Goal: Find specific page/section: Find specific page/section

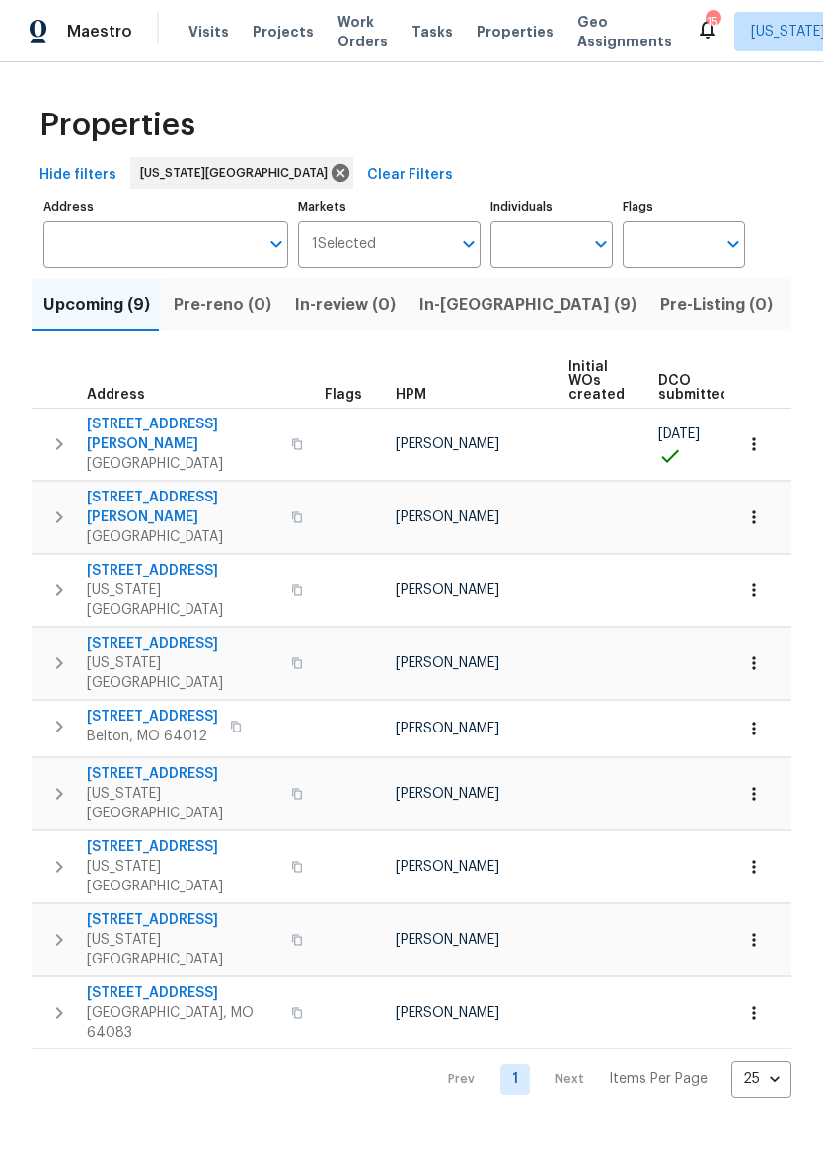
click at [456, 320] on button "In-[GEOGRAPHIC_DATA] (9)" at bounding box center [528, 304] width 241 height 51
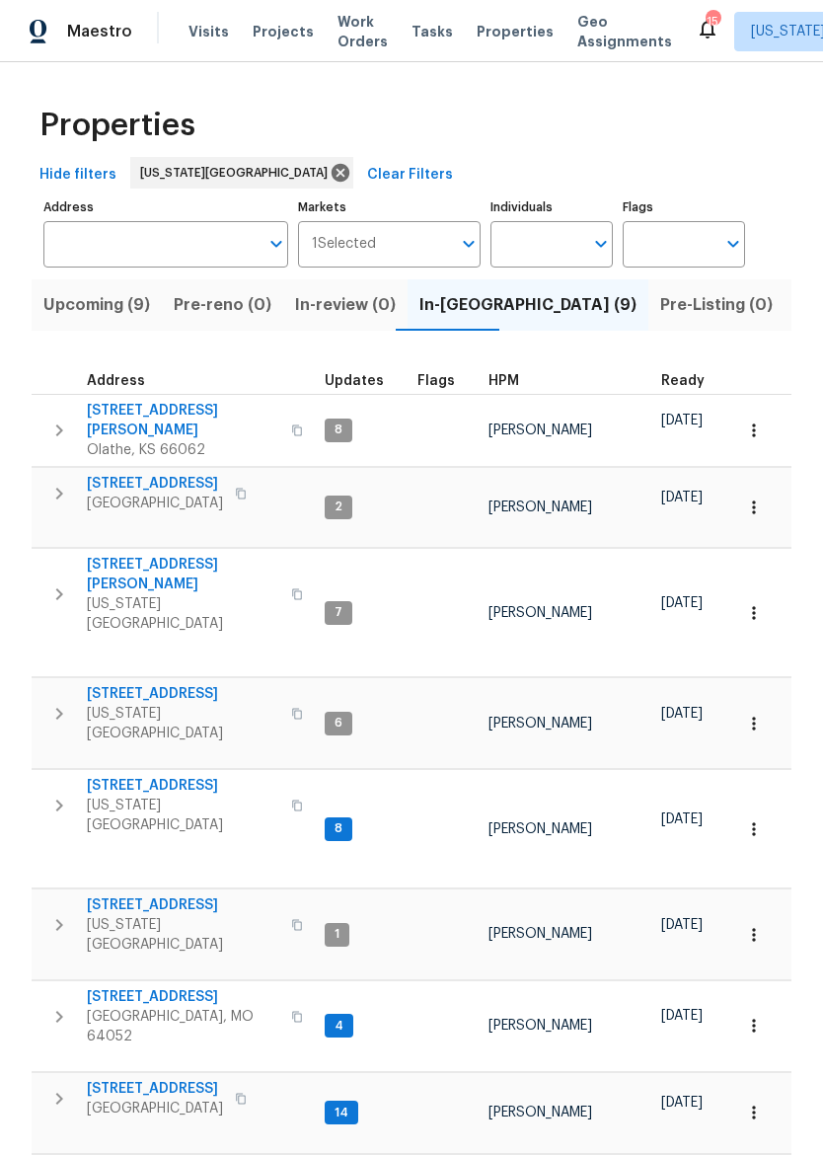
click at [785, 321] on button "Listed (31)" at bounding box center [837, 304] width 105 height 51
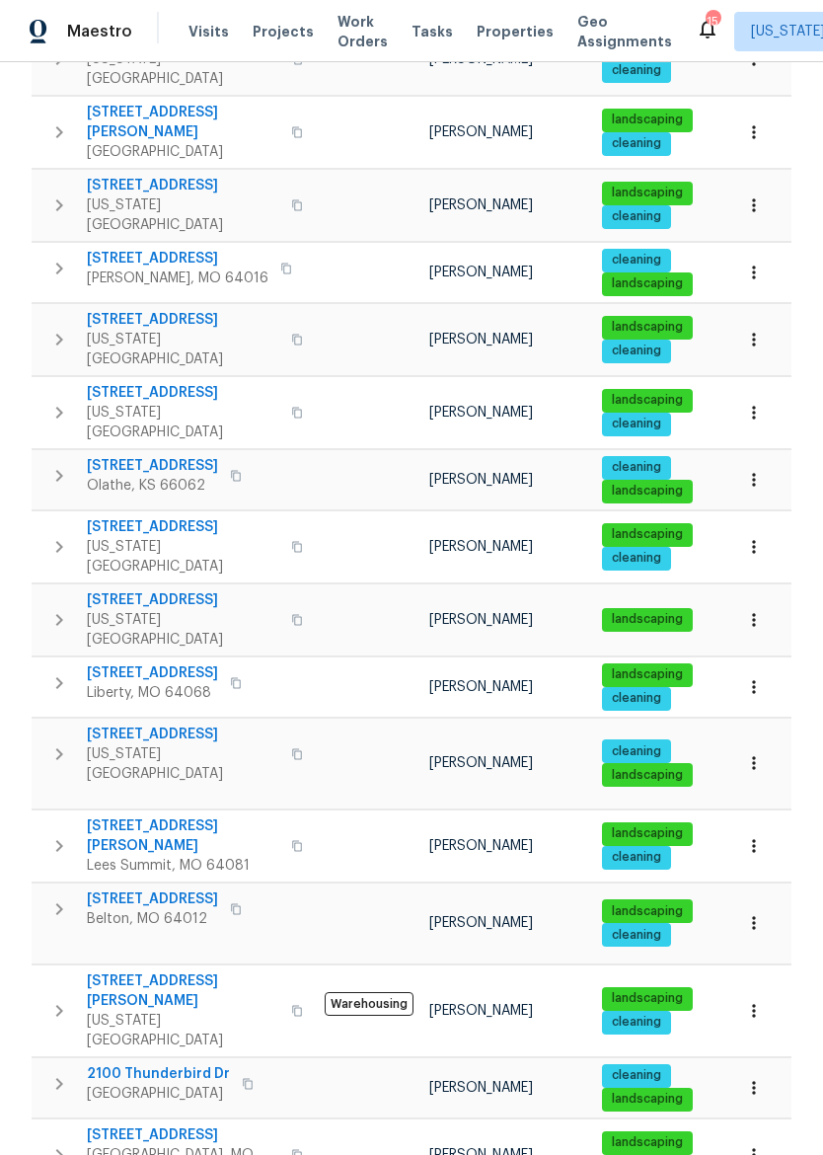
scroll to position [464, 0]
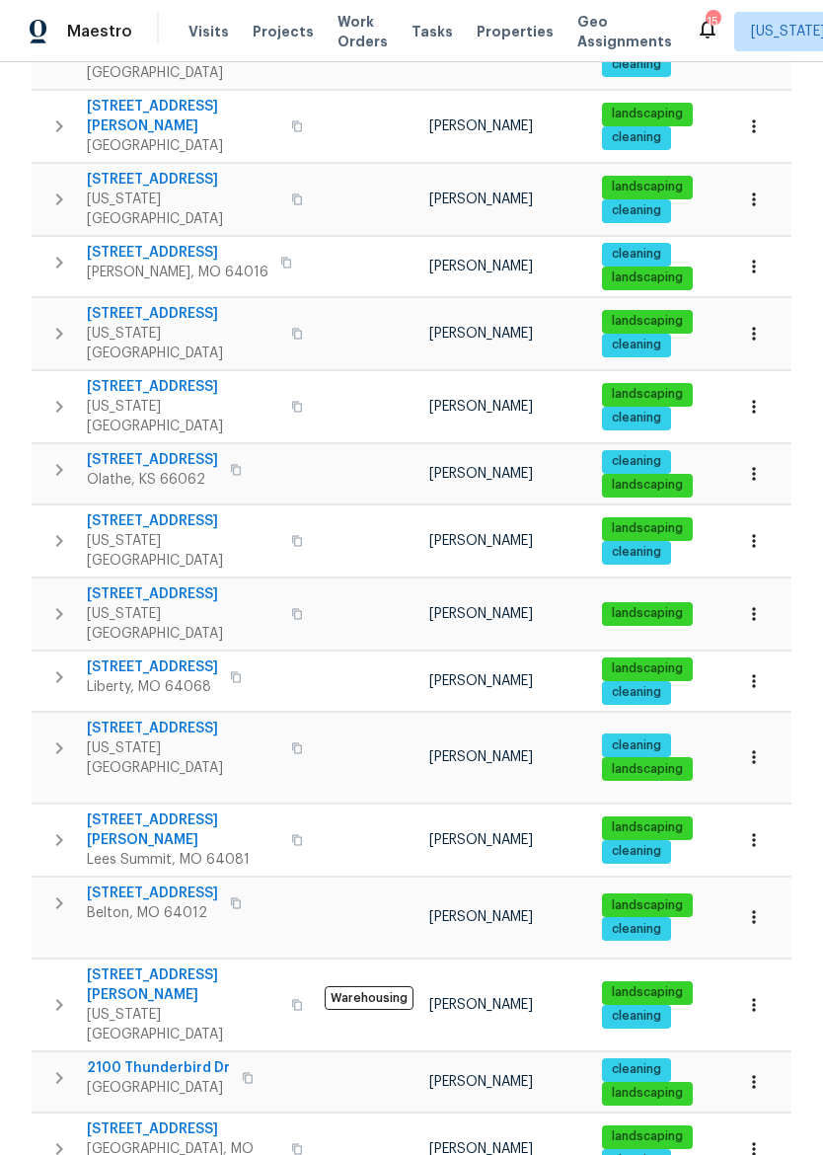
click at [194, 1058] on span "2100 Thunderbird Dr" at bounding box center [158, 1068] width 143 height 20
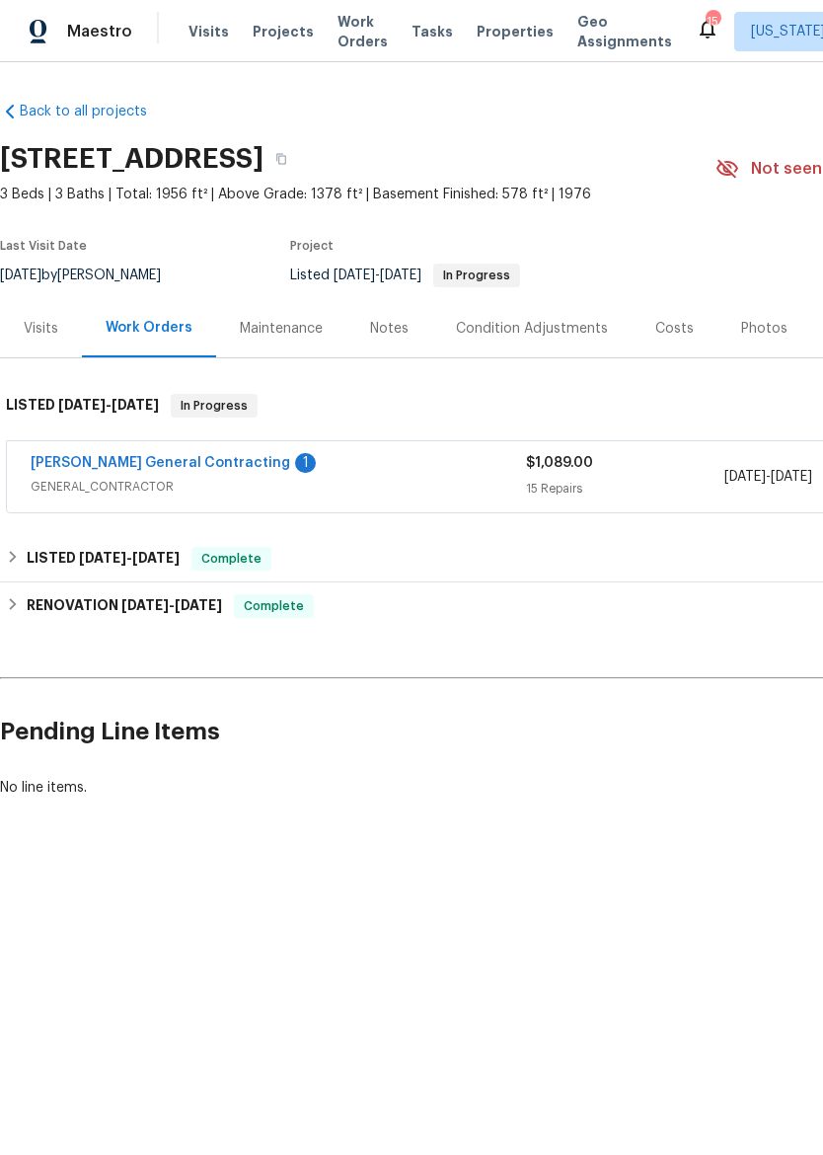
click at [553, 484] on div "15 Repairs" at bounding box center [625, 489] width 198 height 20
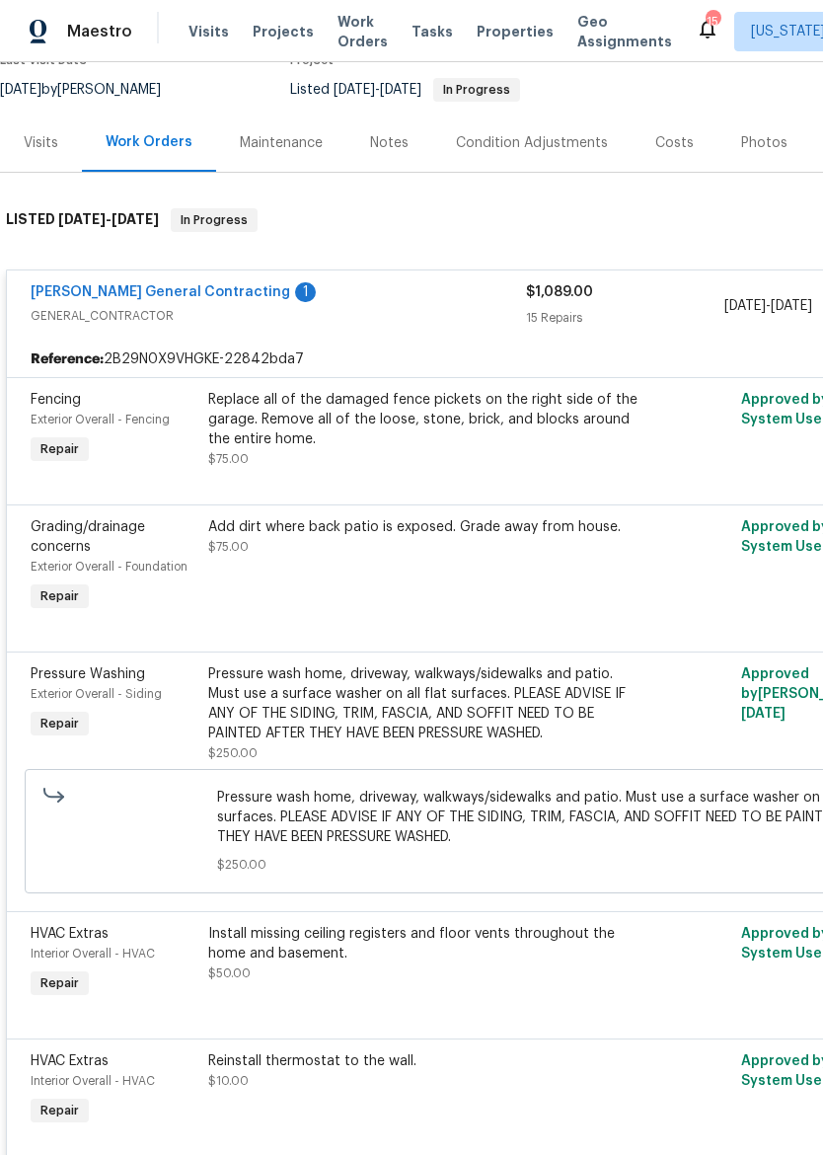
scroll to position [185, 0]
click at [67, 279] on div "Nicholson General Contracting 1 GENERAL_CONTRACTOR $1,089.00 15 Repairs 9/24/20…" at bounding box center [558, 306] width 1102 height 71
click at [199, 296] on link "Nicholson General Contracting" at bounding box center [161, 293] width 260 height 14
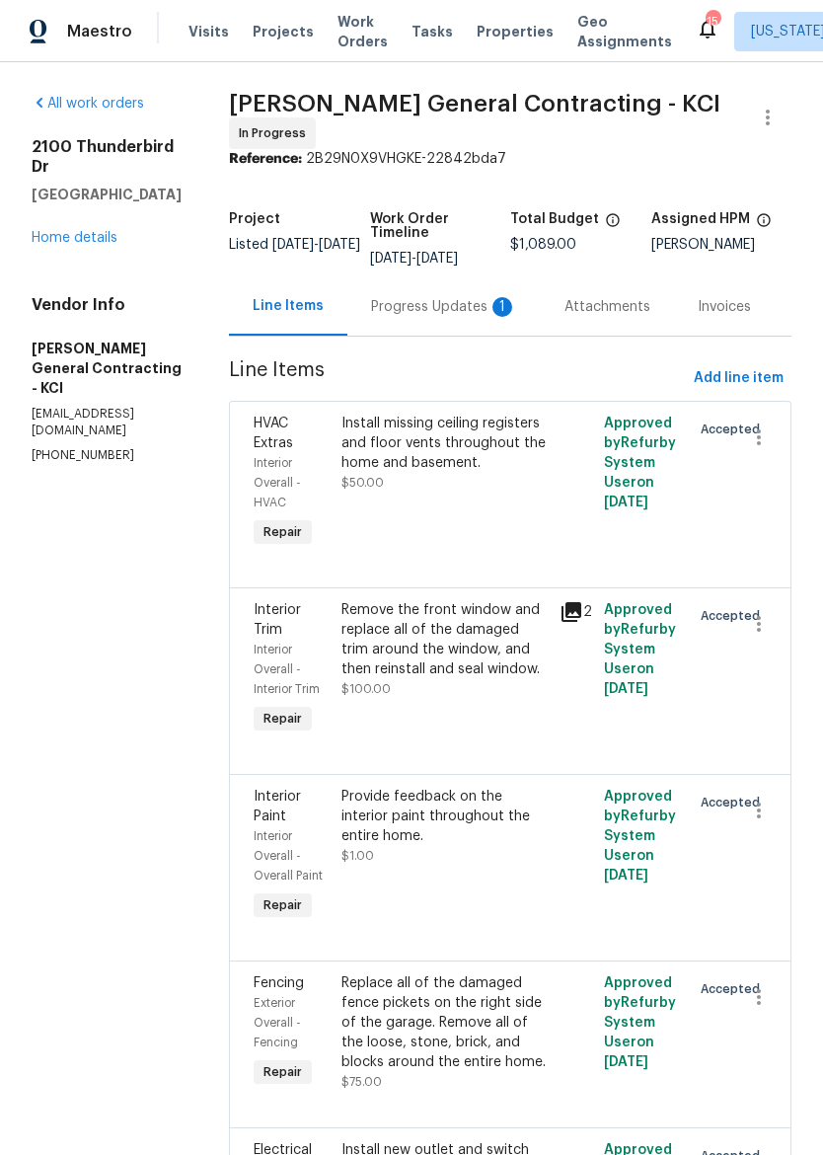
click at [418, 317] on div "Progress Updates 1" at bounding box center [444, 307] width 146 height 20
